Goal: Task Accomplishment & Management: Manage account settings

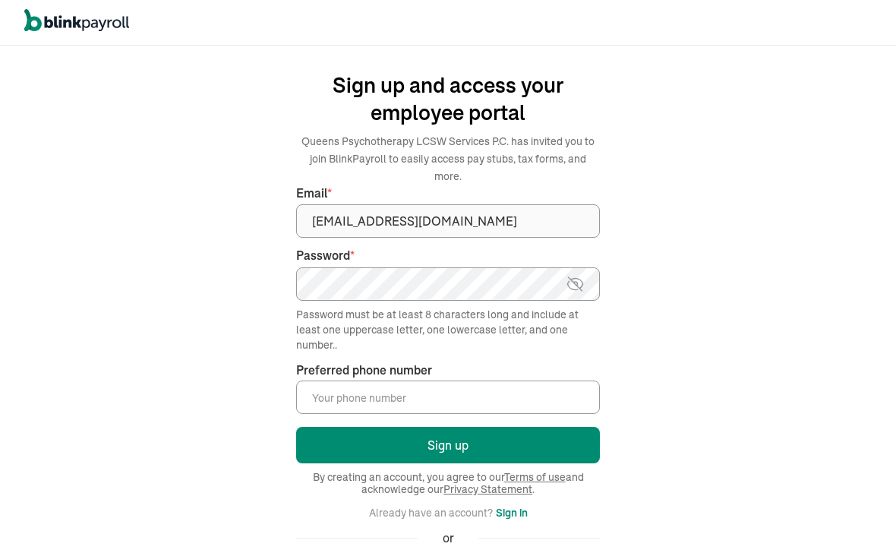
click at [455, 380] on input "Preferred phone number *" at bounding box center [448, 396] width 304 height 33
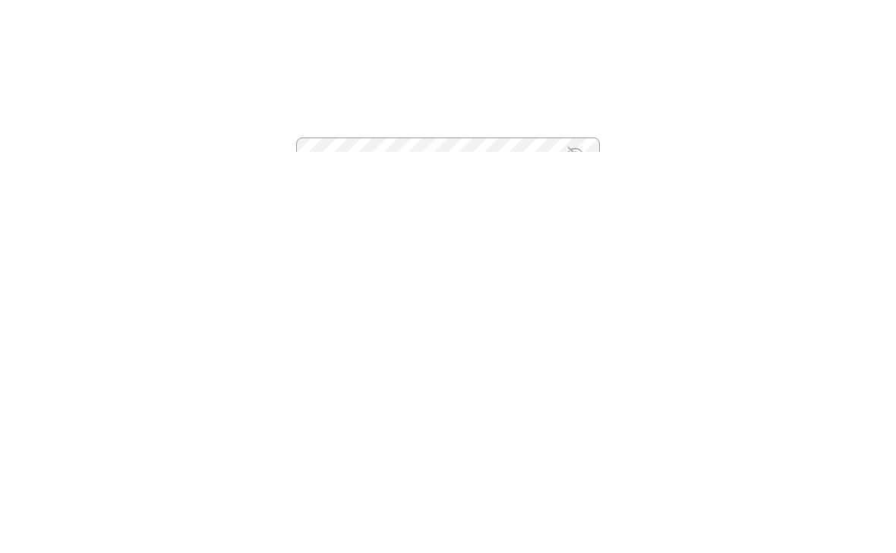
type input "[PHONE_NUMBER]"
click at [542, 427] on button "Sign up" at bounding box center [448, 445] width 304 height 36
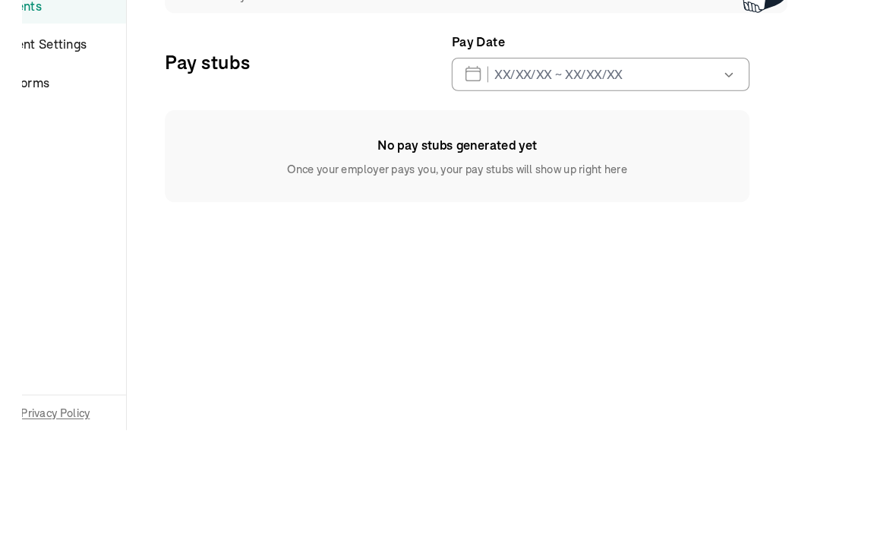
click at [760, 181] on icon "button" at bounding box center [757, 188] width 15 height 15
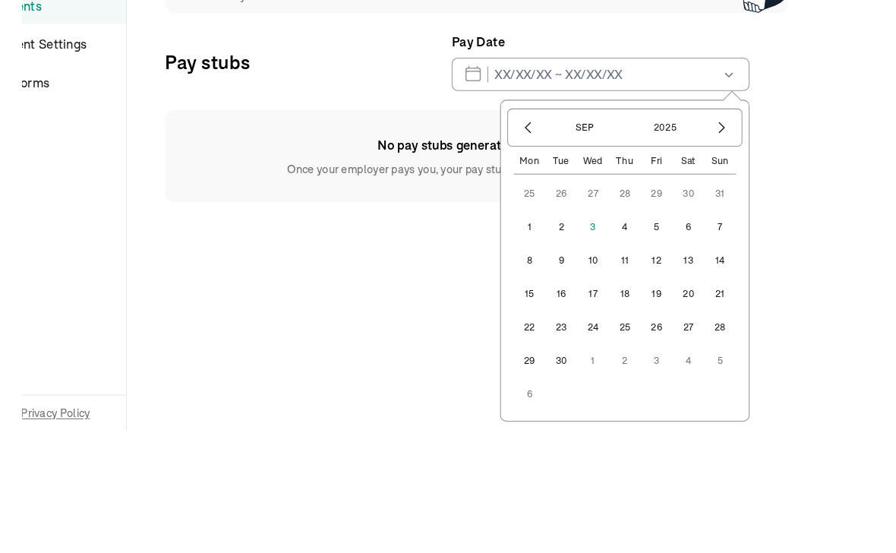
click at [567, 235] on icon "button" at bounding box center [565, 240] width 5 height 10
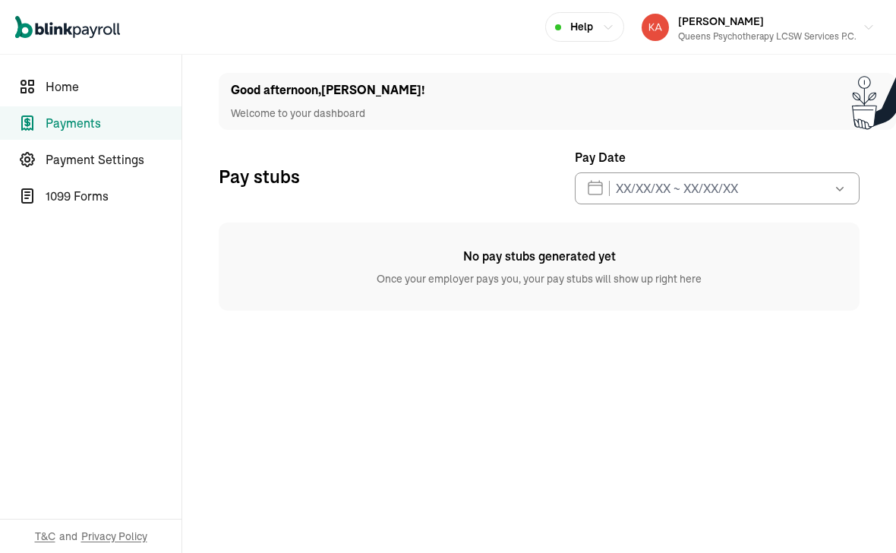
click at [86, 83] on span "Home" at bounding box center [114, 86] width 136 height 18
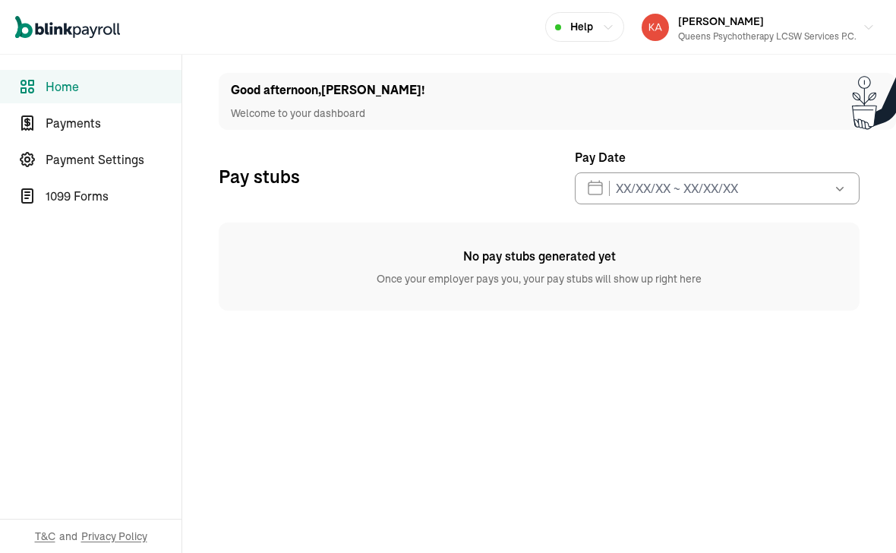
select select "2025"
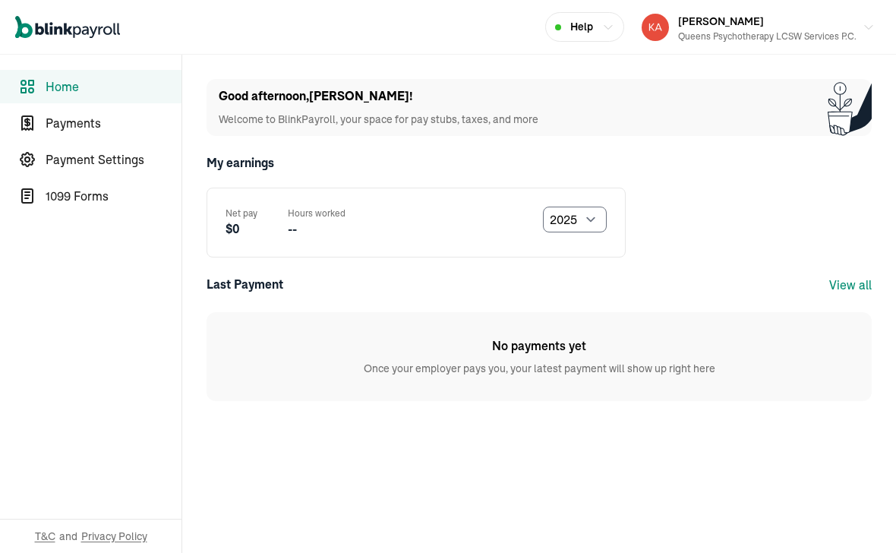
click at [90, 126] on span "Payments" at bounding box center [114, 123] width 136 height 18
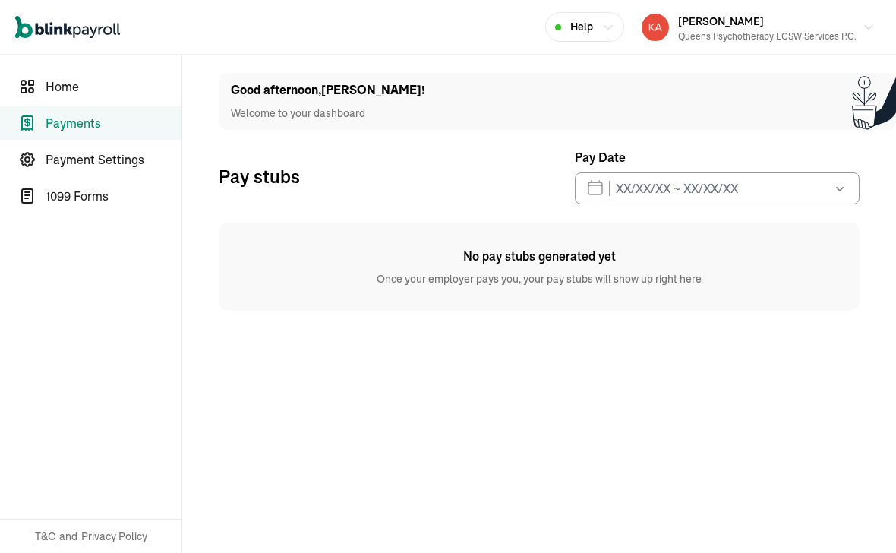
click at [105, 187] on span "1099 Forms" at bounding box center [114, 196] width 136 height 18
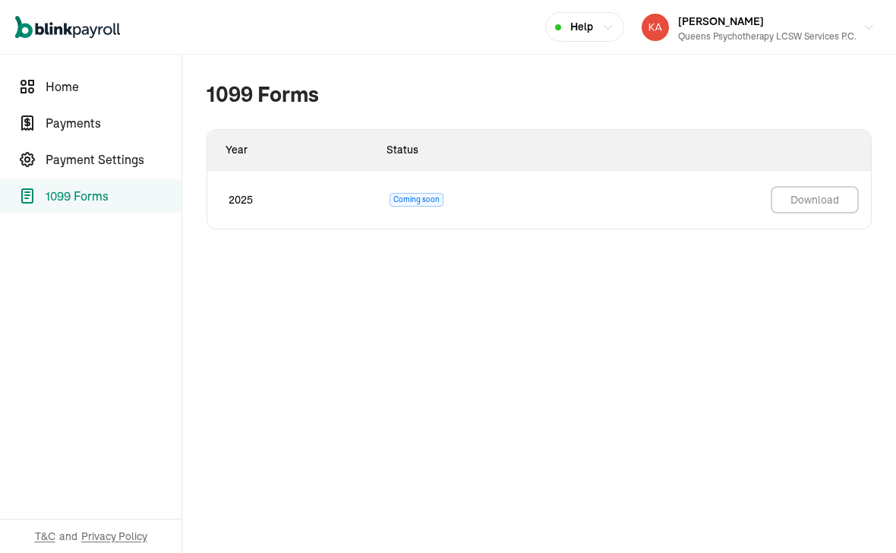
click at [109, 162] on span "Payment Settings" at bounding box center [114, 159] width 136 height 18
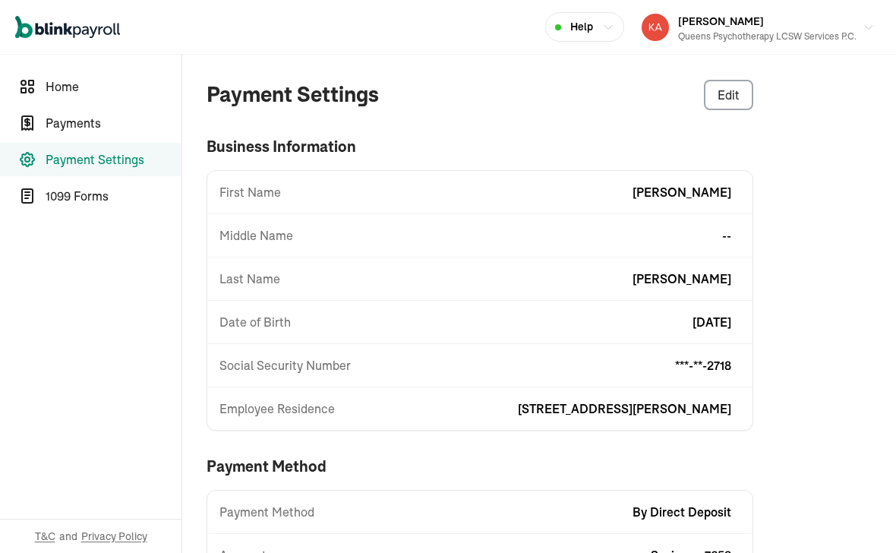
click at [78, 197] on span "1099 Forms" at bounding box center [114, 196] width 136 height 18
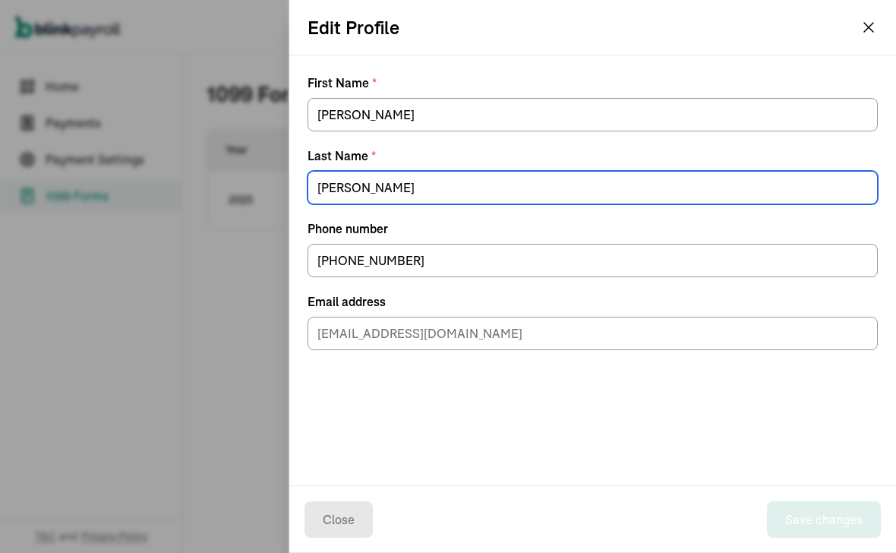
click at [629, 184] on div "[PERSON_NAME]" at bounding box center [592, 184] width 570 height 39
click at [547, 202] on input "[PERSON_NAME]" at bounding box center [592, 187] width 570 height 33
type input "[PERSON_NAME]"
click at [833, 525] on button "Save changes" at bounding box center [824, 519] width 114 height 36
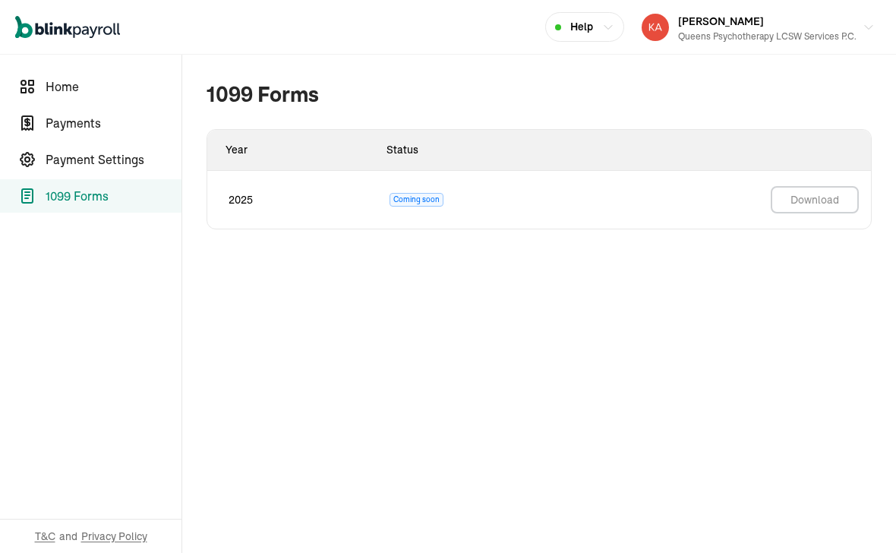
click at [861, 29] on button "[PERSON_NAME] Queens Psychotherapy LCSW Services P.C." at bounding box center [757, 27] width 245 height 38
click at [68, 80] on span "Home" at bounding box center [114, 86] width 136 height 18
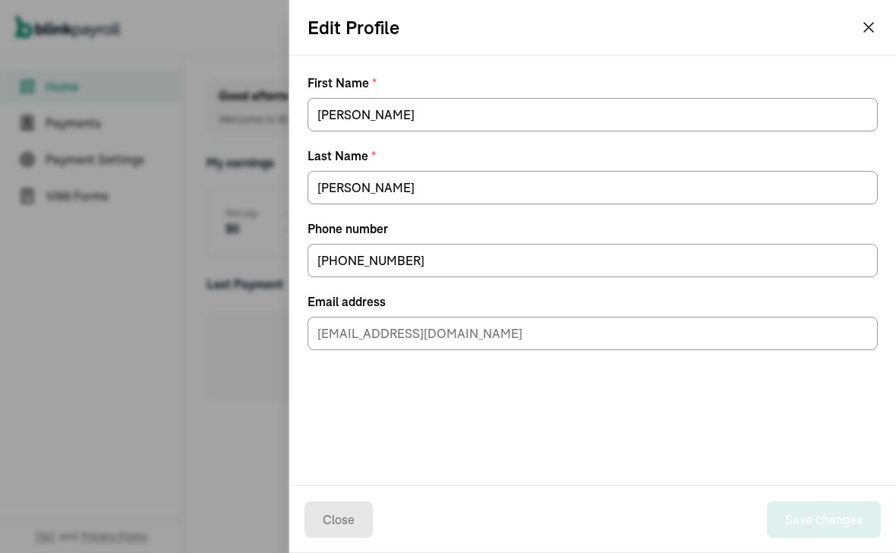
click at [871, 30] on icon "button" at bounding box center [868, 27] width 9 height 9
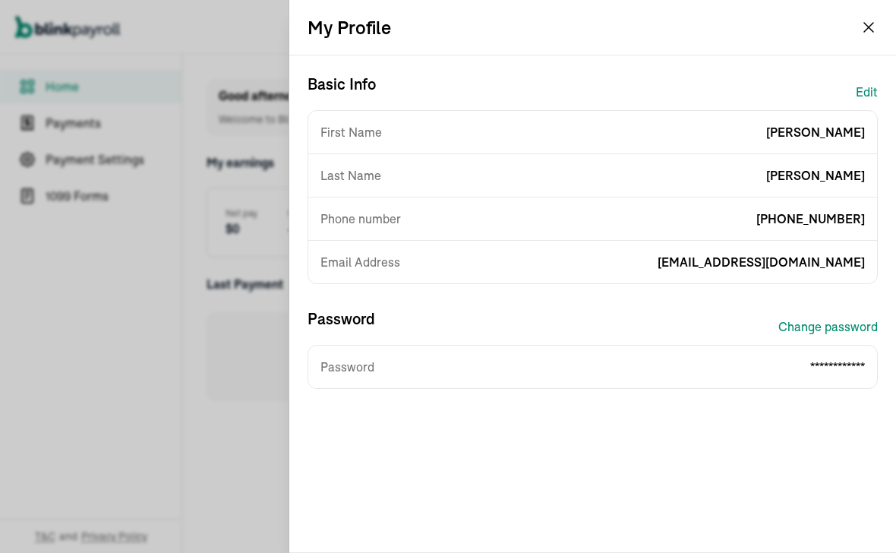
click at [865, 30] on icon "button" at bounding box center [868, 27] width 12 height 12
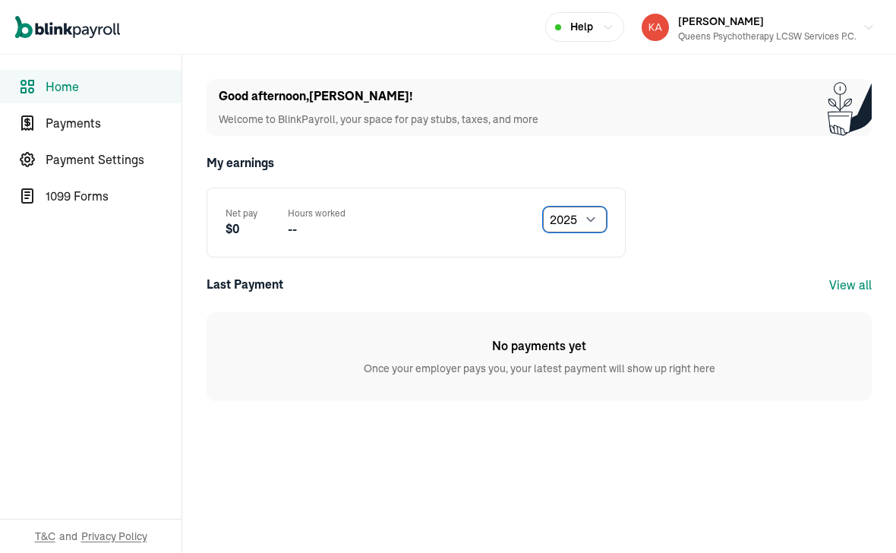
click at [598, 219] on select "Select year [DATE] 2024 2023 2022 2021" at bounding box center [575, 219] width 64 height 26
select select "2024"
click at [76, 85] on span "Home" at bounding box center [114, 86] width 136 height 18
click at [79, 134] on link "Payments" at bounding box center [90, 122] width 181 height 33
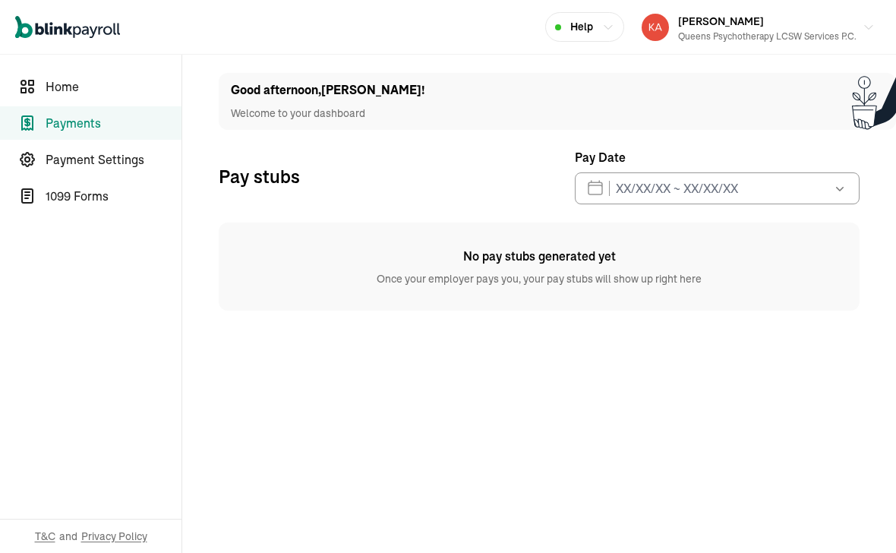
click at [74, 160] on span "Payment Settings" at bounding box center [114, 159] width 136 height 18
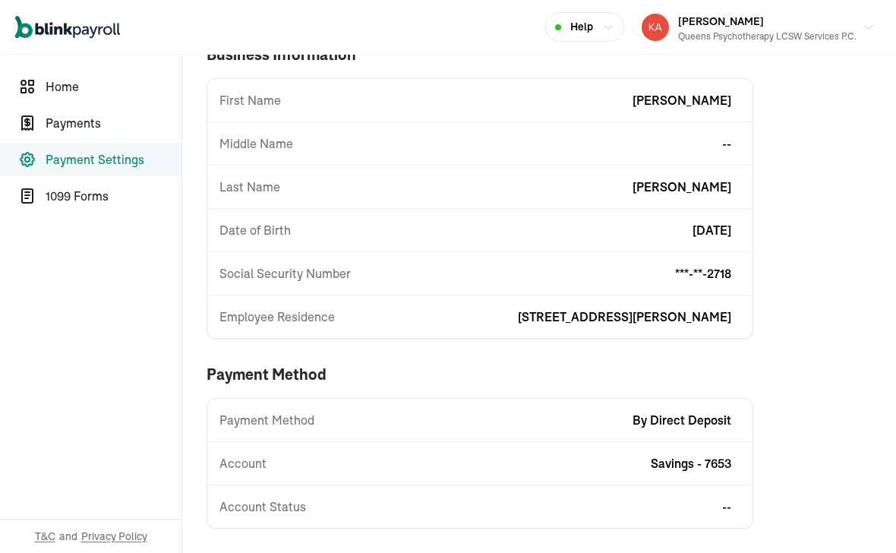
scroll to position [92, 0]
click at [740, 510] on div "Account Status --" at bounding box center [479, 506] width 545 height 18
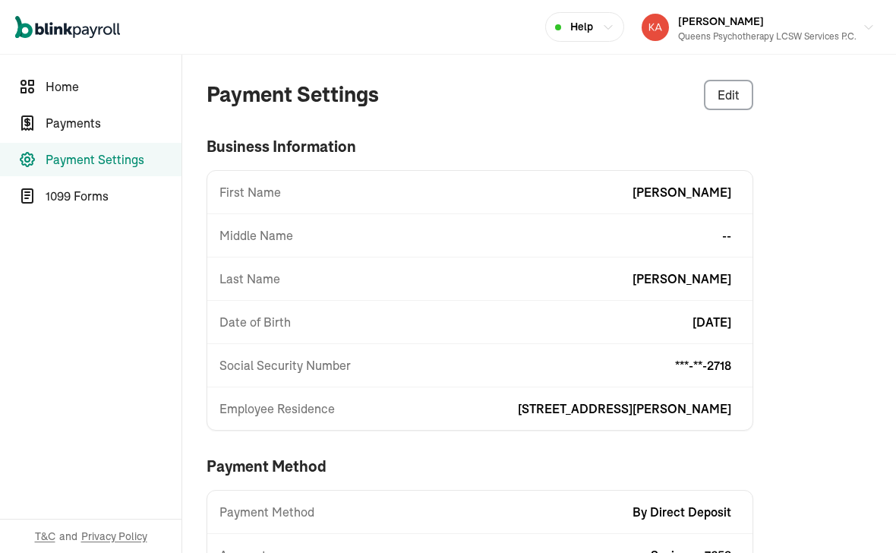
scroll to position [0, 0]
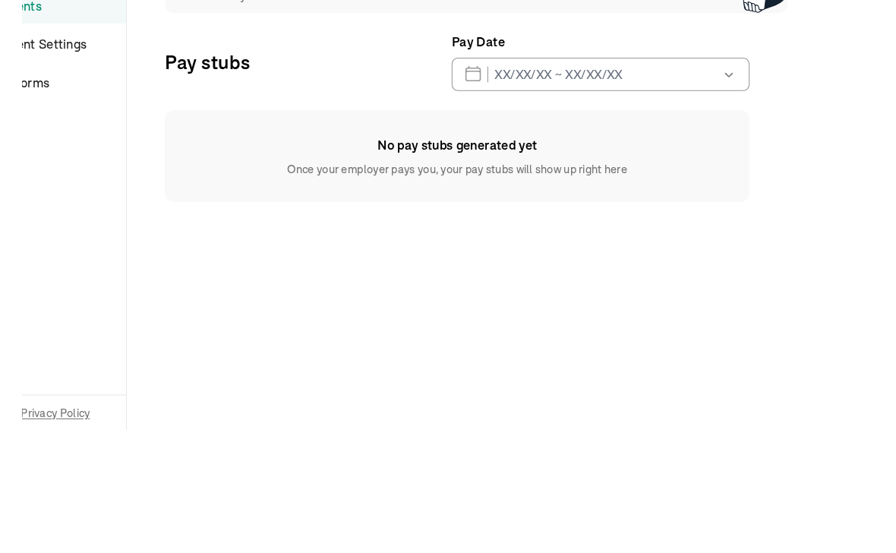
click at [760, 181] on icon "button" at bounding box center [757, 188] width 15 height 15
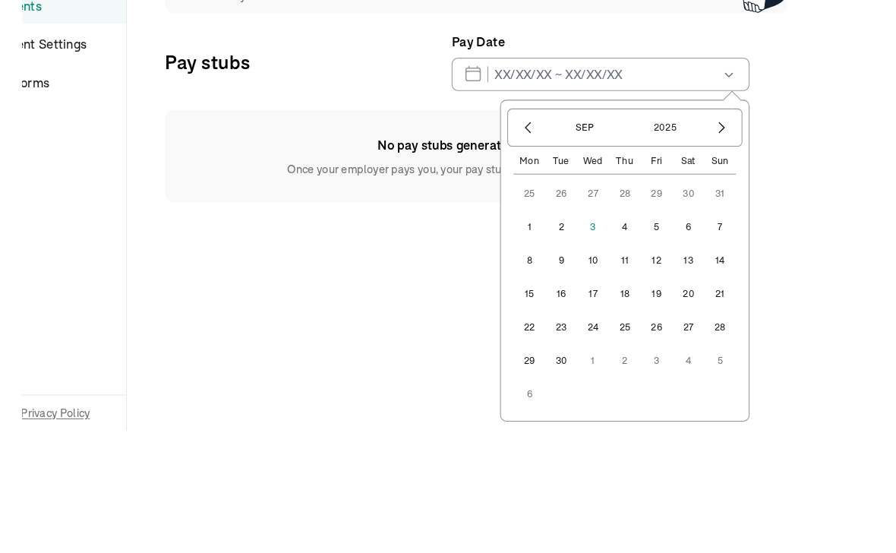
click at [567, 235] on icon "button" at bounding box center [565, 240] width 5 height 10
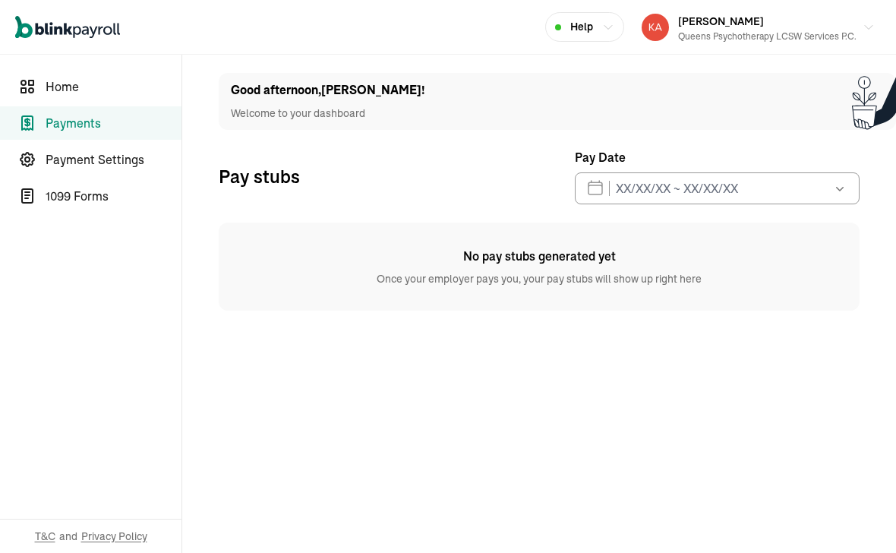
click at [86, 83] on span "Home" at bounding box center [114, 86] width 136 height 18
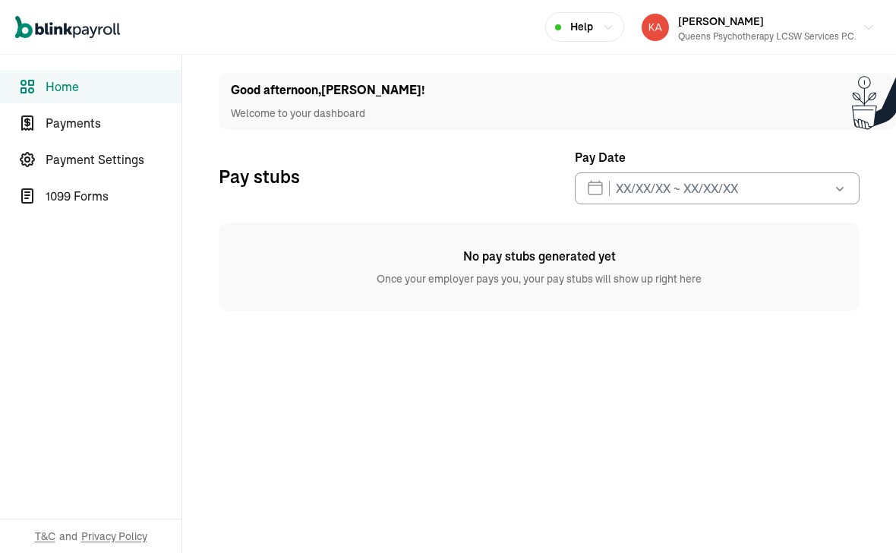
select select "2025"
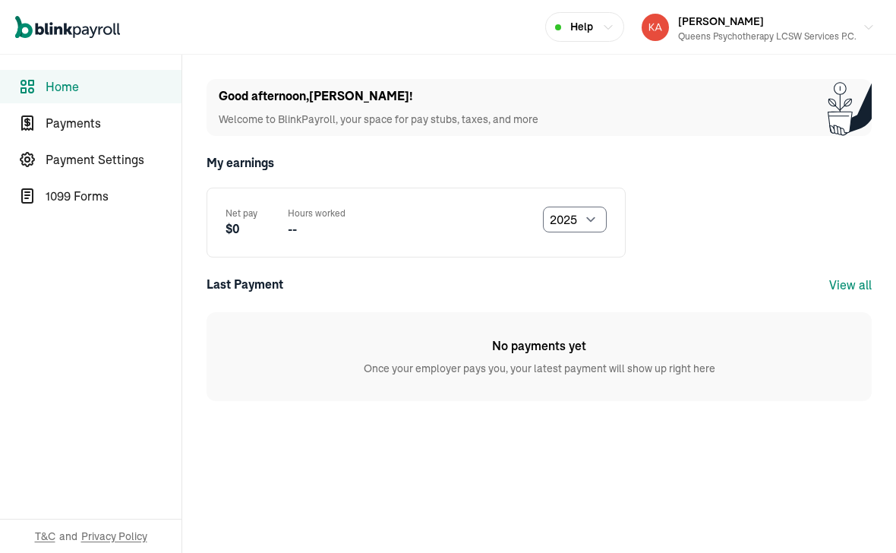
click at [90, 126] on span "Payments" at bounding box center [114, 123] width 136 height 18
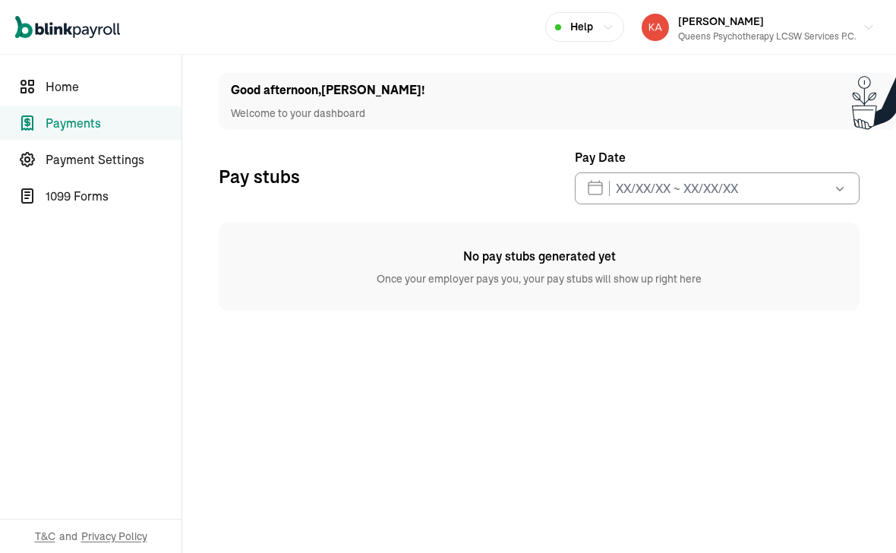
click at [105, 187] on span "1099 Forms" at bounding box center [114, 196] width 136 height 18
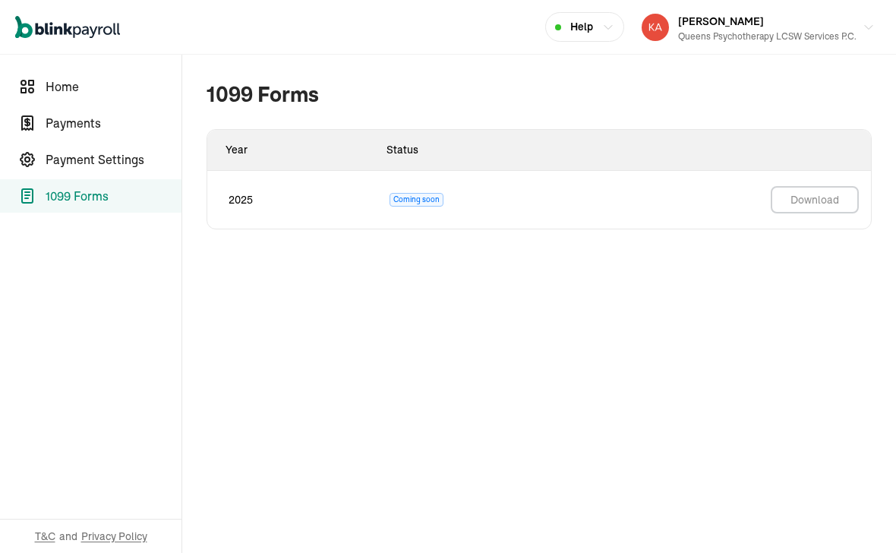
click at [109, 162] on span "Payment Settings" at bounding box center [114, 159] width 136 height 18
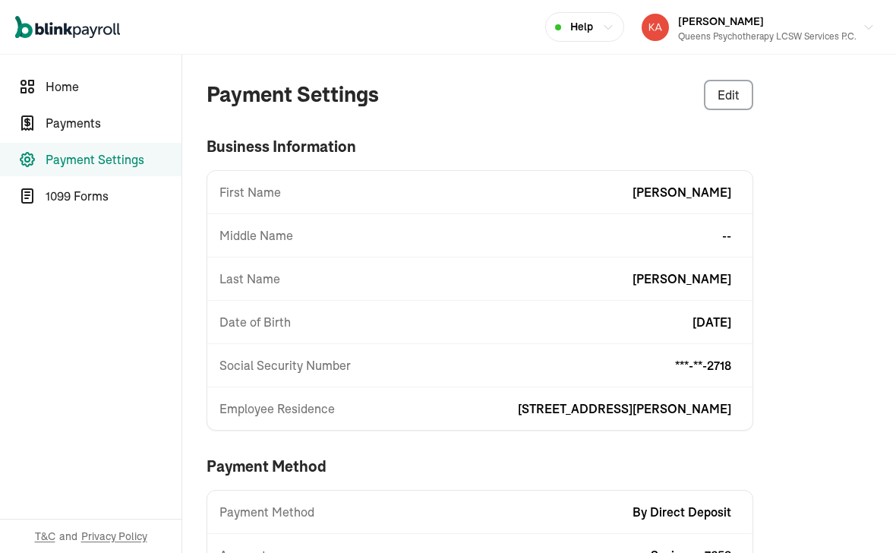
click at [78, 197] on span "1099 Forms" at bounding box center [114, 196] width 136 height 18
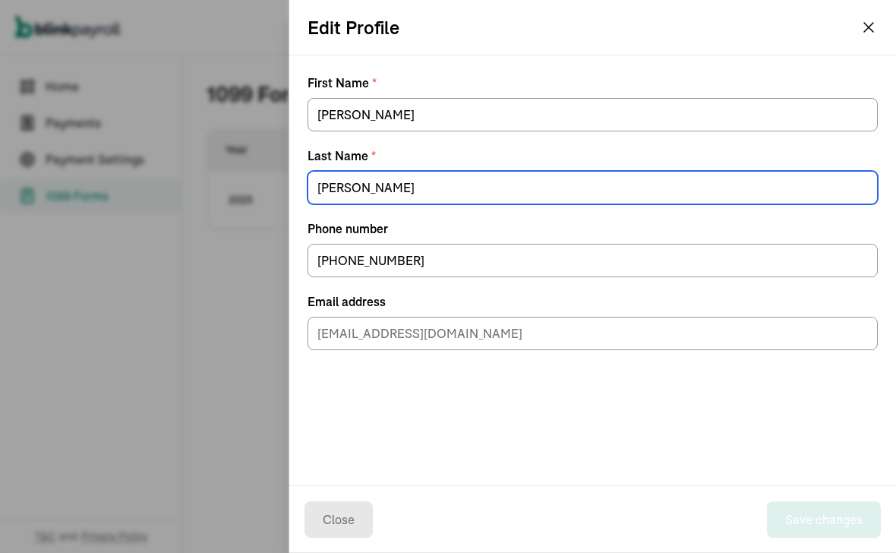
click at [629, 184] on div "[PERSON_NAME]" at bounding box center [592, 184] width 570 height 39
click at [547, 202] on input "[PERSON_NAME]" at bounding box center [592, 187] width 570 height 33
type input "[PERSON_NAME]"
click at [833, 525] on button "Save changes" at bounding box center [824, 519] width 114 height 36
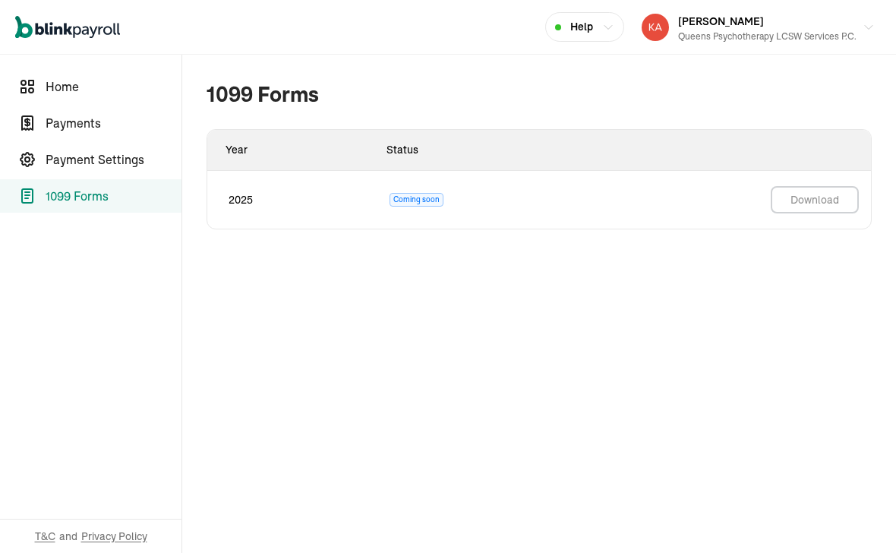
click at [861, 29] on button "[PERSON_NAME] Queens Psychotherapy LCSW Services P.C." at bounding box center [757, 27] width 245 height 38
click at [68, 80] on span "Home" at bounding box center [114, 86] width 136 height 18
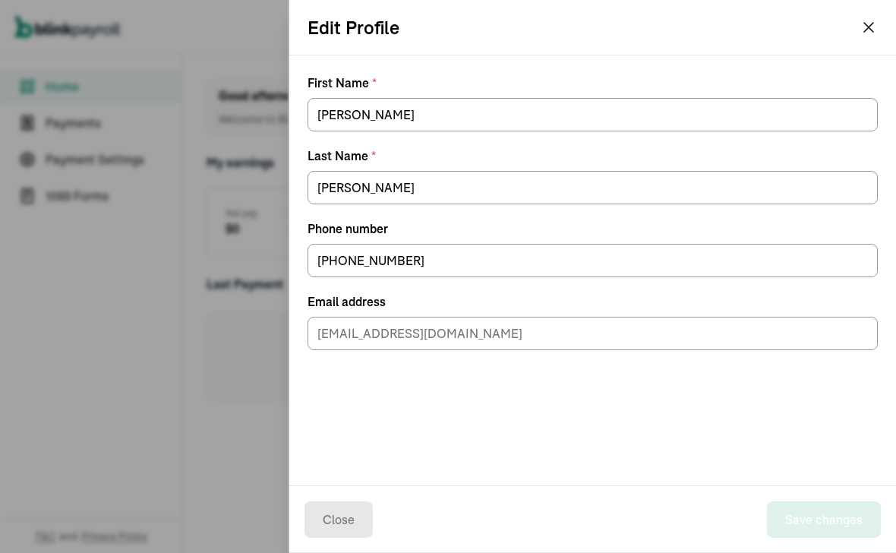
click at [871, 30] on icon "button" at bounding box center [868, 27] width 9 height 9
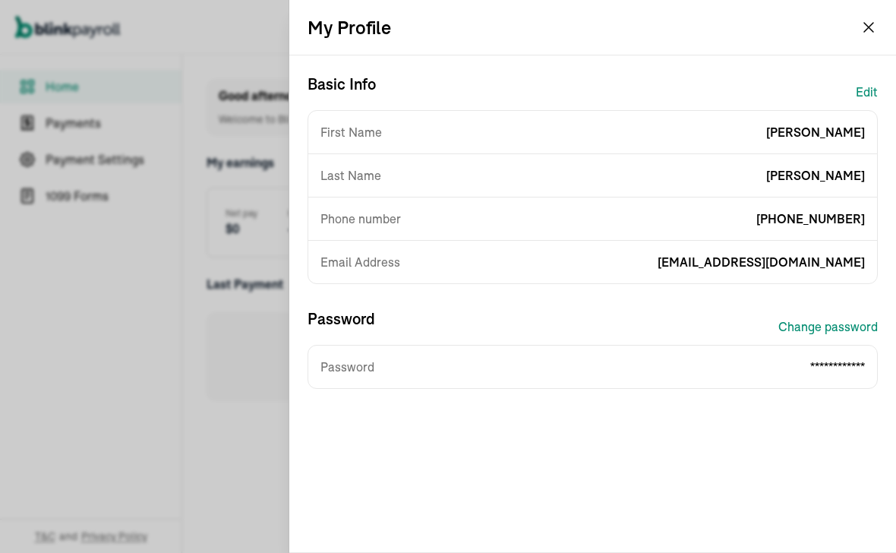
click at [865, 30] on icon "button" at bounding box center [868, 27] width 12 height 12
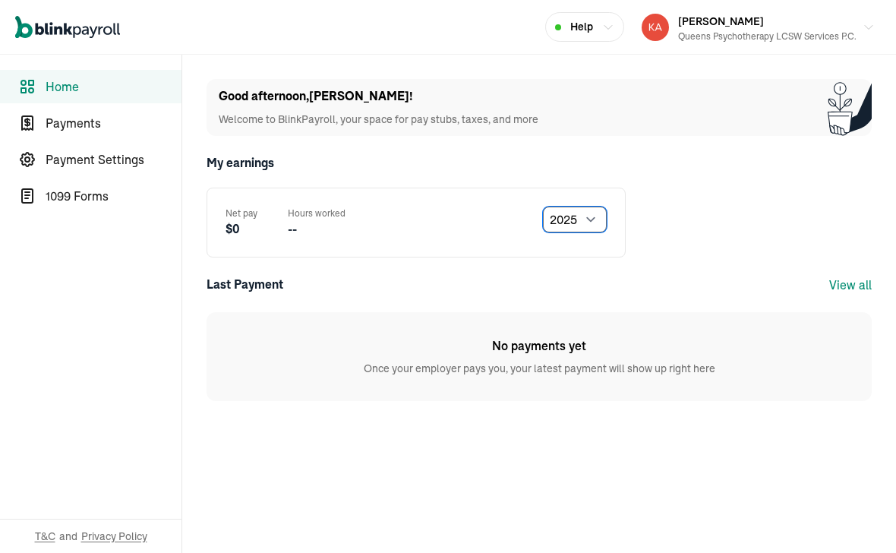
click at [598, 219] on select "Select year [DATE] 2024 2023 2022 2021" at bounding box center [575, 219] width 64 height 26
select select "2024"
click at [76, 85] on span "Home" at bounding box center [114, 86] width 136 height 18
click at [79, 134] on link "Payments" at bounding box center [90, 122] width 181 height 33
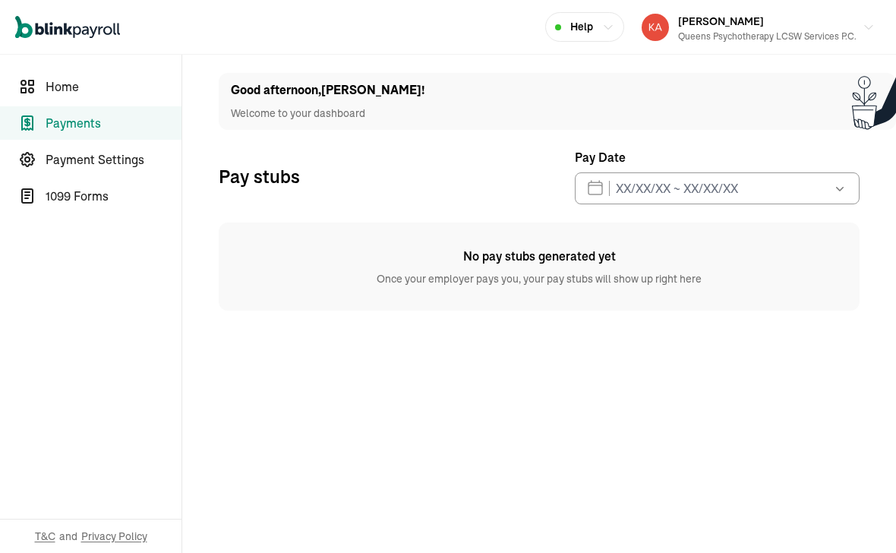
click at [74, 160] on span "Payment Settings" at bounding box center [114, 159] width 136 height 18
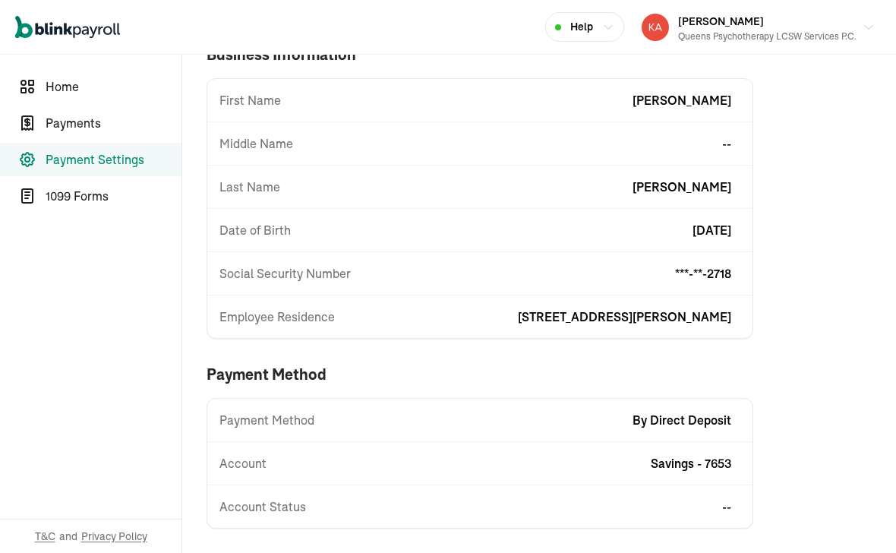
scroll to position [92, 0]
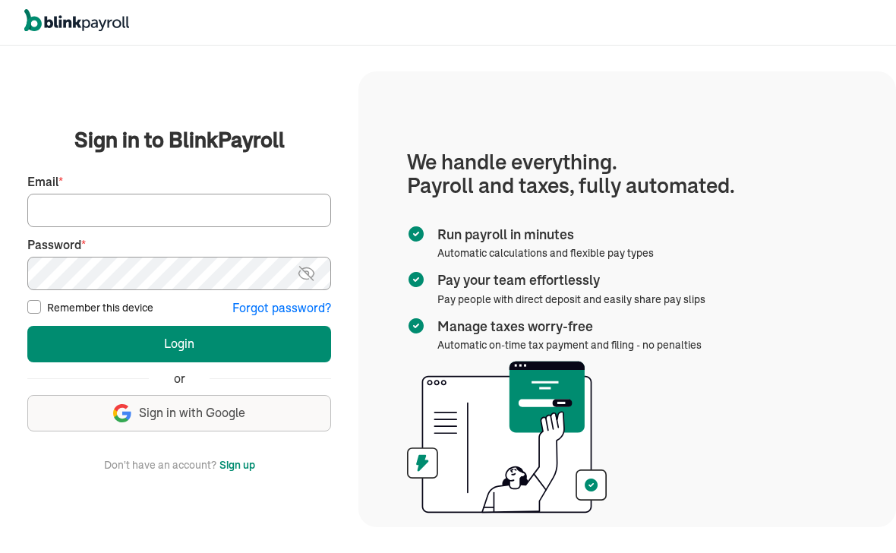
click at [767, 121] on section "We handle everything. Payroll and taxes, fully automated. Run payroll in minute…" at bounding box center [626, 298] width 537 height 455
